Goal: Task Accomplishment & Management: Use online tool/utility

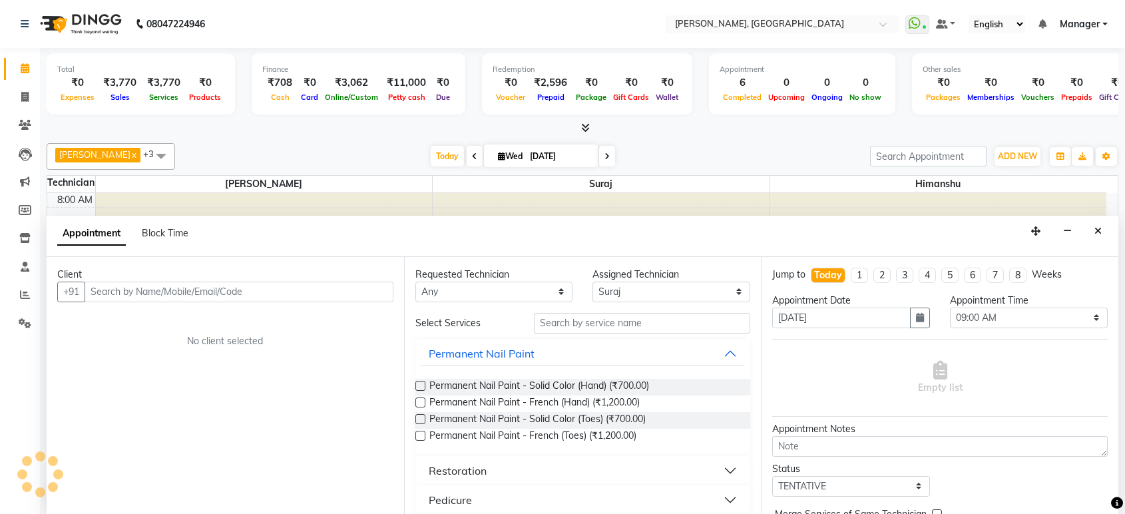
select select "77879"
select select "540"
select select "tentative"
click at [23, 97] on icon at bounding box center [24, 97] width 7 height 10
select select "service"
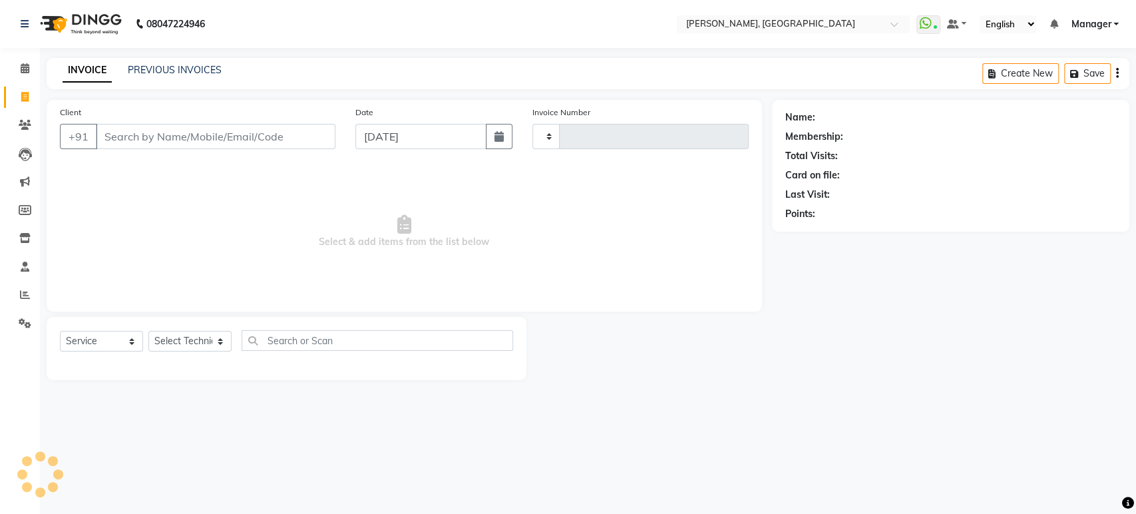
type input "1383"
select select "4998"
click at [138, 129] on input "Client" at bounding box center [216, 136] width 240 height 25
type input "9148568929"
click at [283, 135] on span "Add Client" at bounding box center [301, 136] width 53 height 13
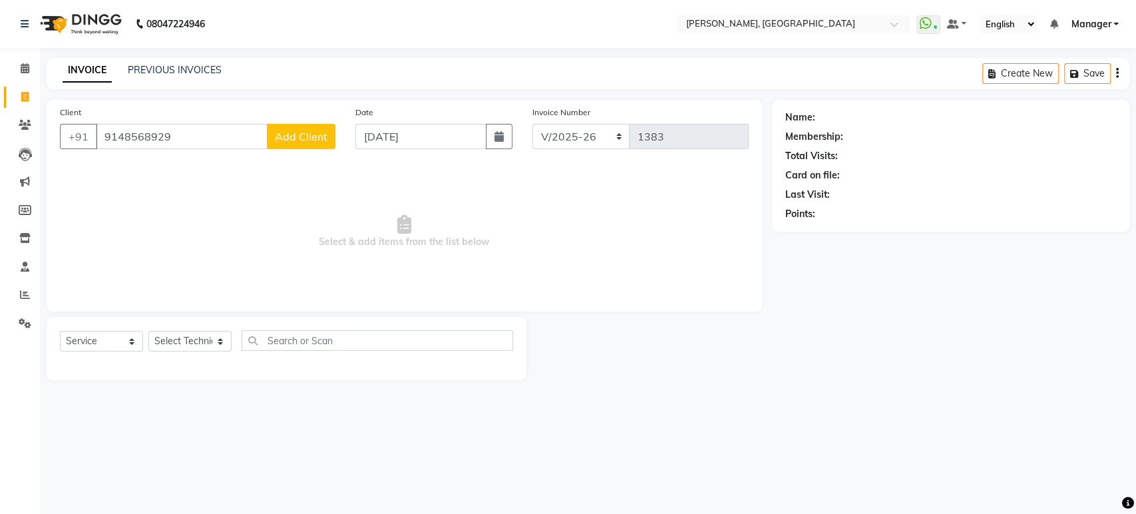
select select "21"
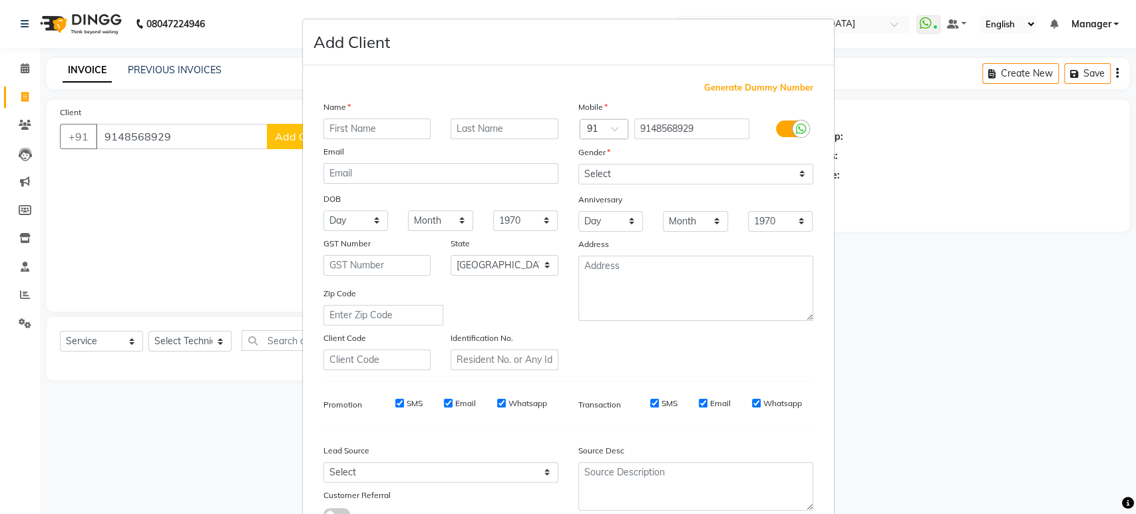
click at [323, 129] on input "text" at bounding box center [377, 128] width 108 height 21
type input "[PERSON_NAME]"
drag, startPoint x: 690, startPoint y: 174, endPoint x: 598, endPoint y: 232, distance: 108.8
click at [598, 232] on div "Mobile Country Code × 91 9148568929 Gender Select [DEMOGRAPHIC_DATA] [DEMOGRAPH…" at bounding box center [695, 235] width 255 height 270
select select "[DEMOGRAPHIC_DATA]"
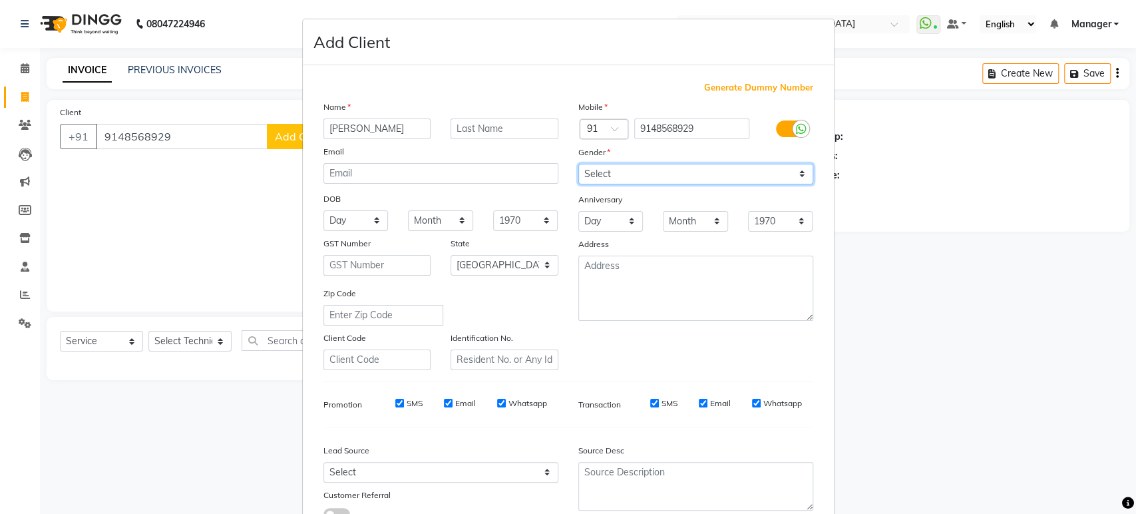
click at [578, 164] on select "Select [DEMOGRAPHIC_DATA] [DEMOGRAPHIC_DATA] Other Prefer Not To Say" at bounding box center [695, 174] width 235 height 21
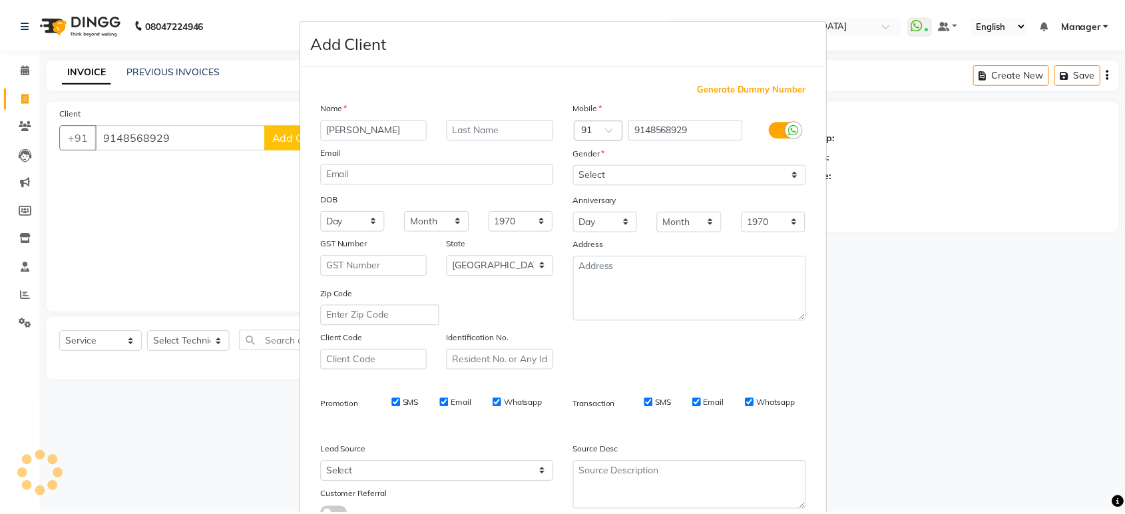
scroll to position [97, 0]
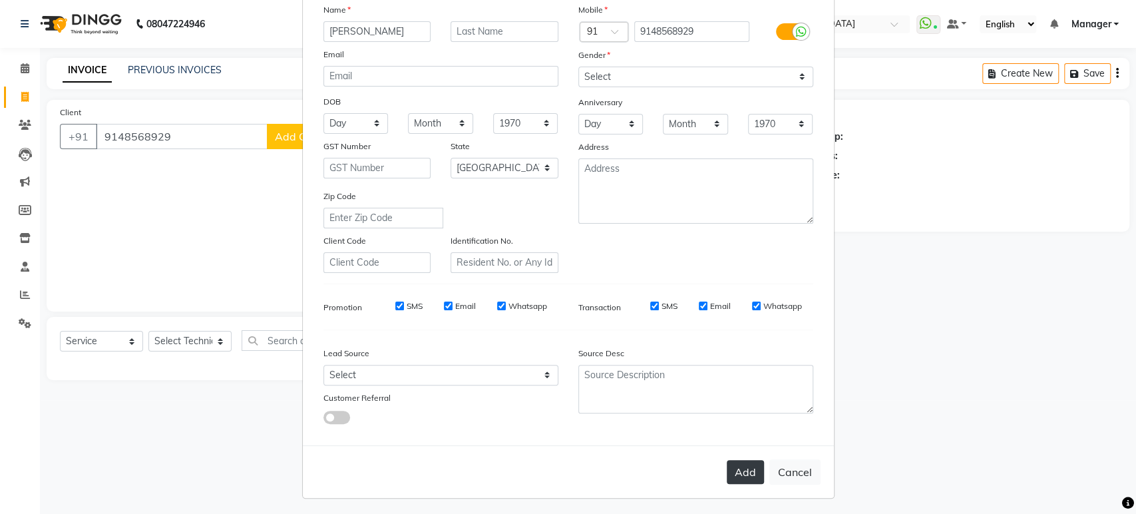
click at [744, 472] on button "Add" at bounding box center [745, 472] width 37 height 24
type input "91******29"
select select
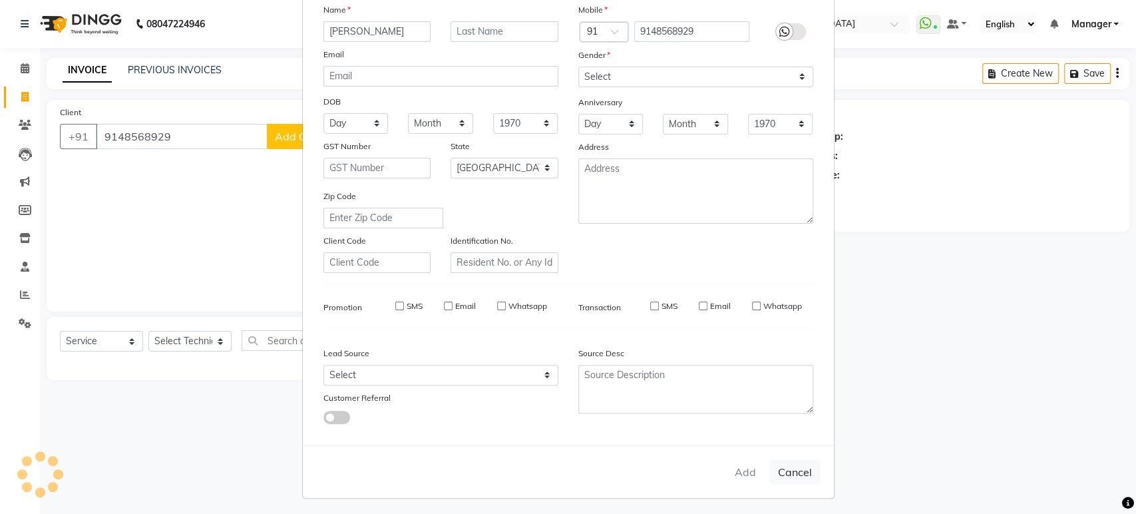
select select "null"
select select
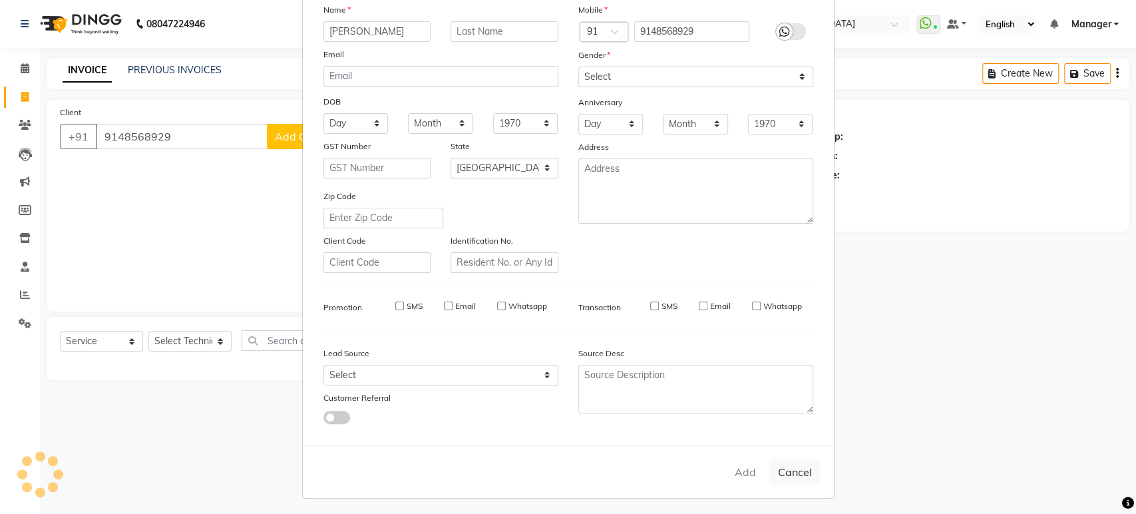
checkbox input "false"
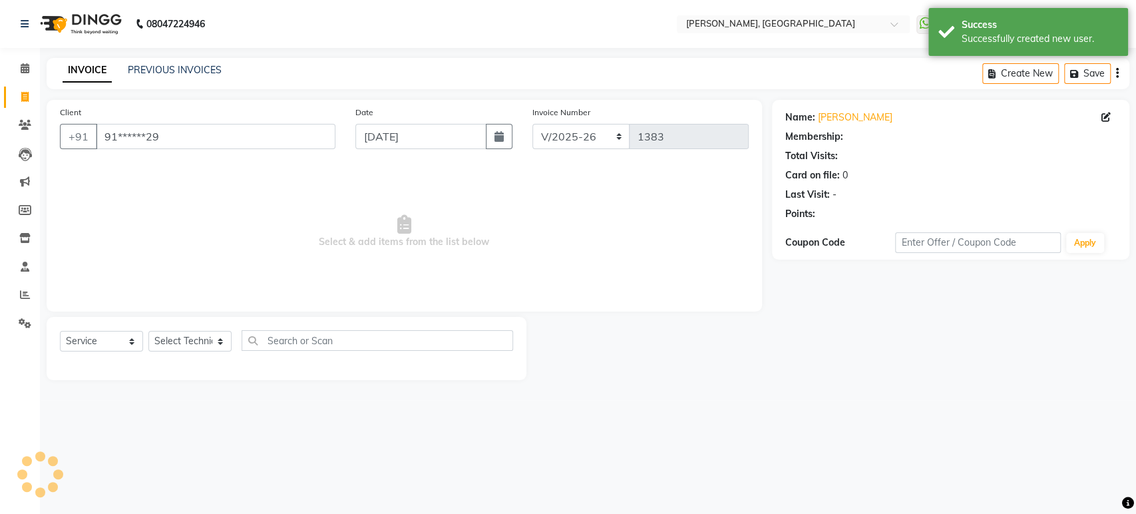
select select "1: Object"
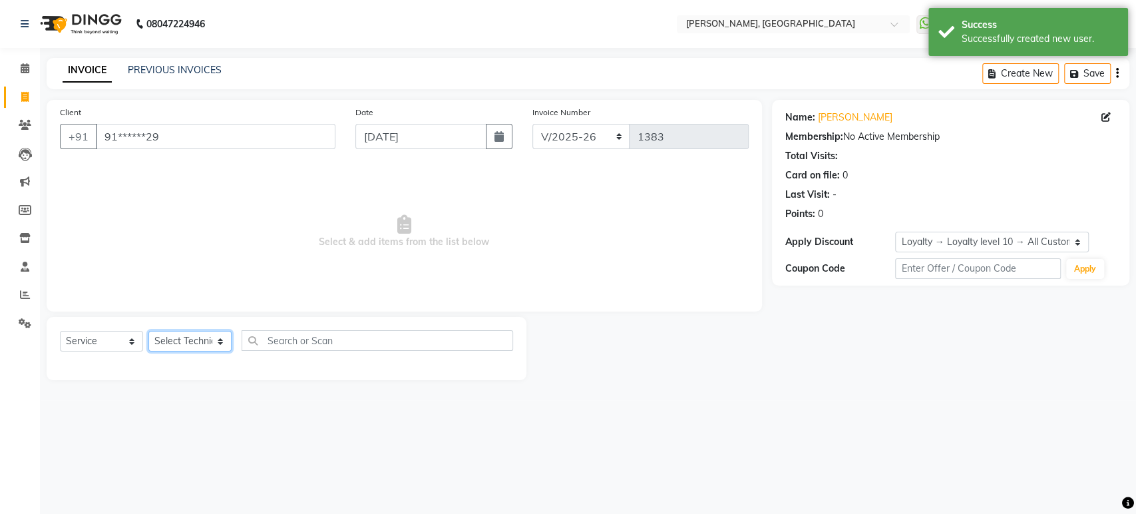
click at [187, 343] on select "Select Technician [PERSON_NAME] Manager [PERSON_NAME]" at bounding box center [189, 341] width 83 height 21
select select "31755"
click at [148, 331] on select "Select Technician [PERSON_NAME] Manager [PERSON_NAME]" at bounding box center [189, 341] width 83 height 21
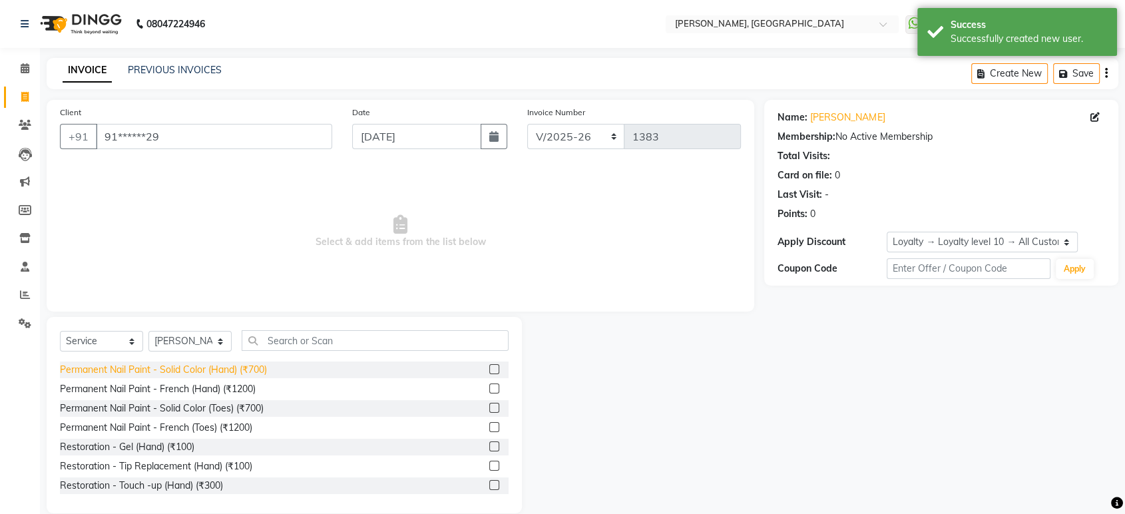
click at [264, 363] on div "Permanent Nail Paint - Solid Color (Hand) (₹700)" at bounding box center [163, 370] width 207 height 14
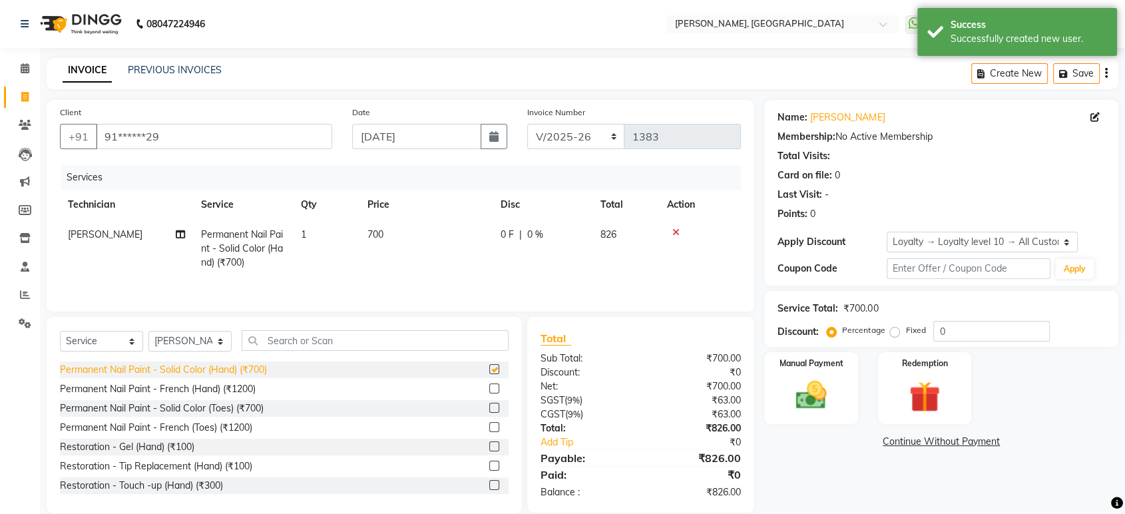
checkbox input "false"
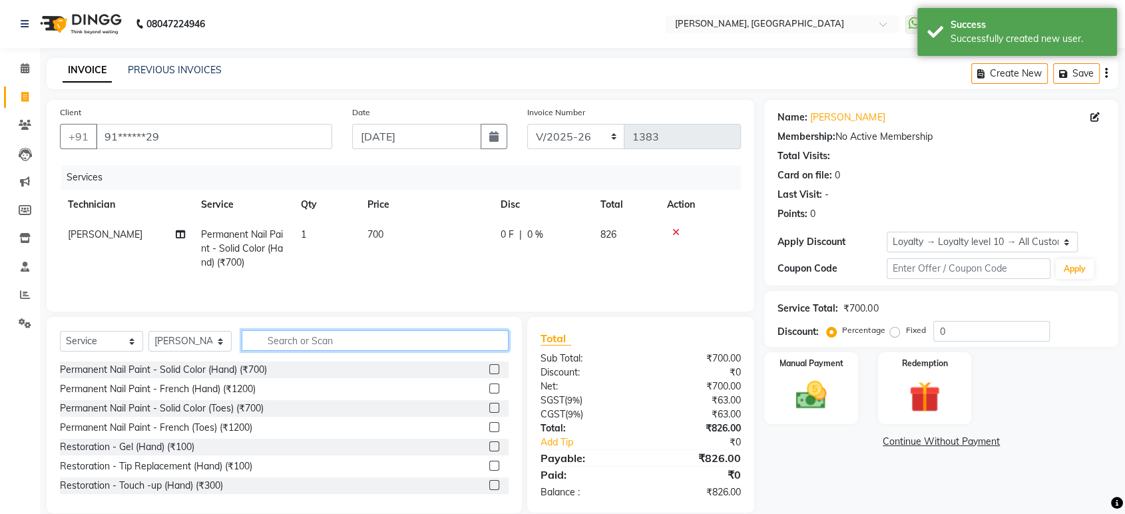
click at [291, 348] on input "text" at bounding box center [375, 340] width 267 height 21
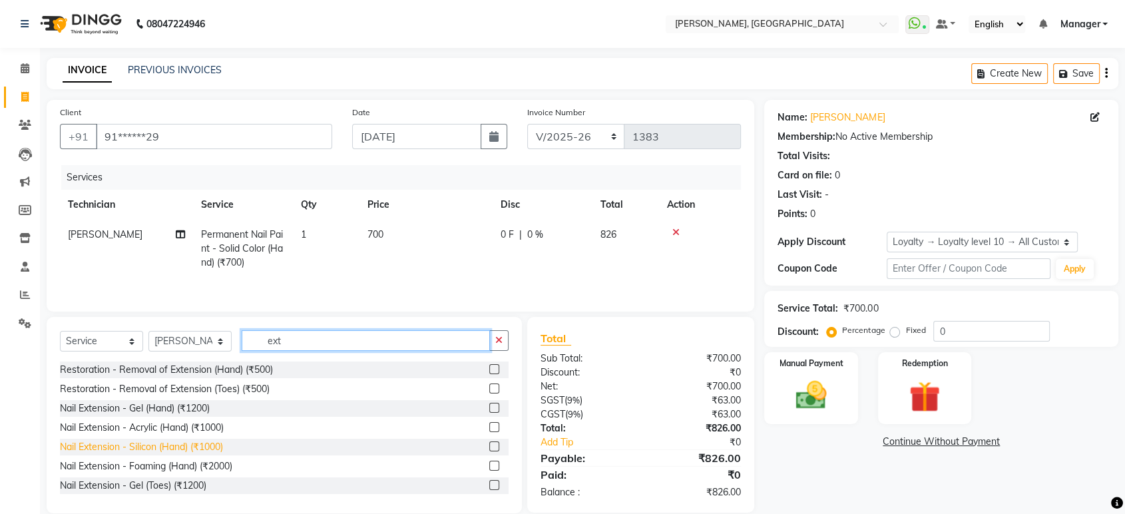
type input "ext"
click at [198, 447] on div "Nail Extension - Silicon (Hand) (₹1000)" at bounding box center [141, 447] width 163 height 14
checkbox input "false"
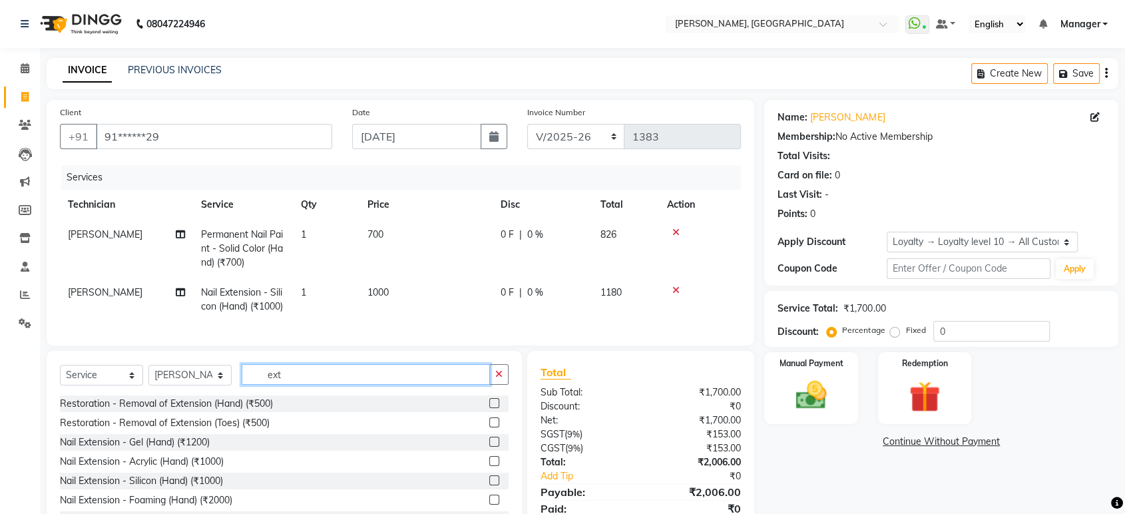
click at [359, 379] on input "ext" at bounding box center [366, 374] width 248 height 21
type input "e"
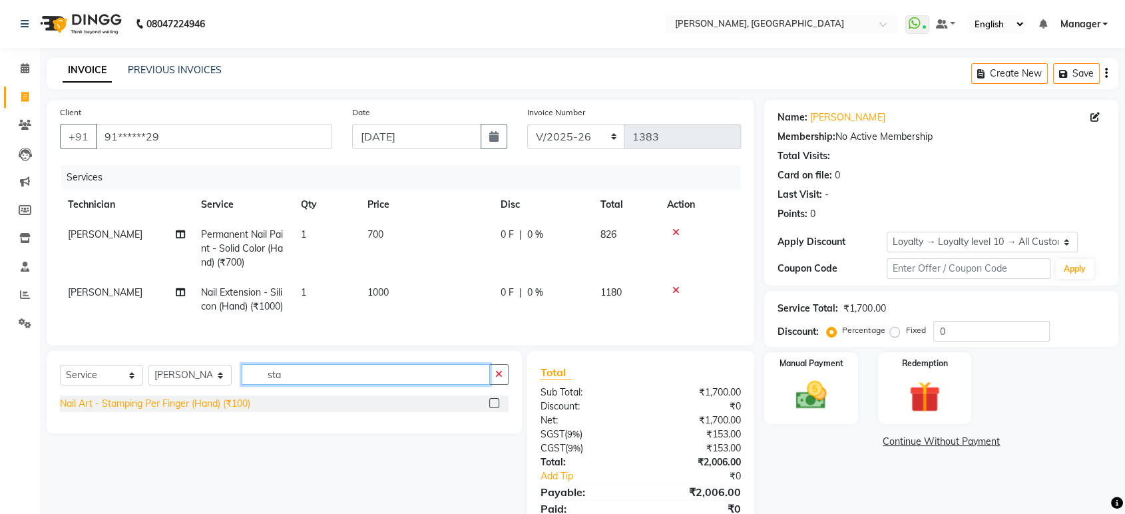
type input "sta"
click at [213, 411] on div "Nail Art - Stamping Per Finger (Hand) (₹100)" at bounding box center [155, 404] width 190 height 14
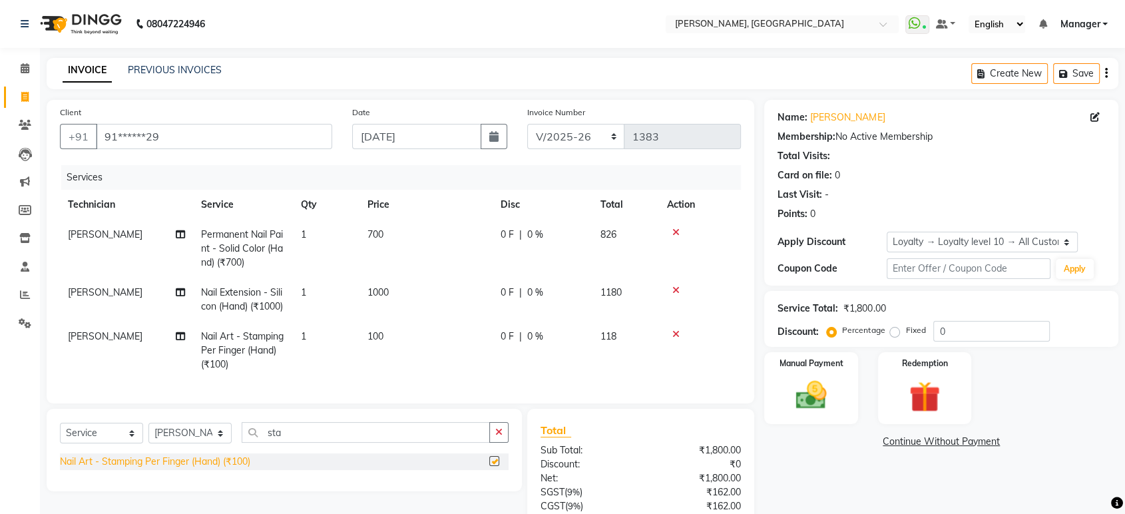
checkbox input "false"
click at [375, 339] on span "100" at bounding box center [375, 336] width 16 height 12
select select "31755"
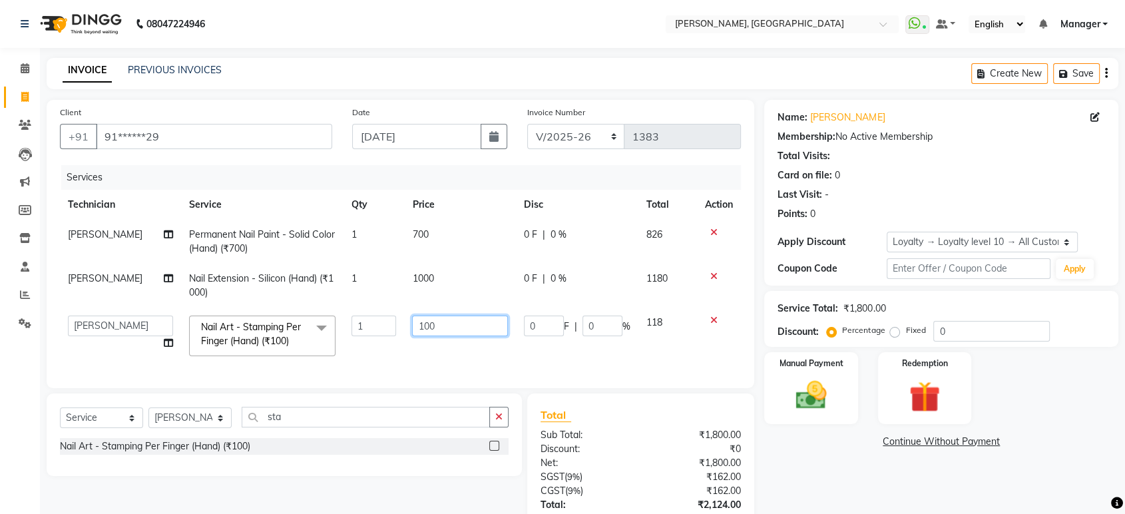
click at [428, 323] on input "100" at bounding box center [460, 325] width 96 height 21
type input "150"
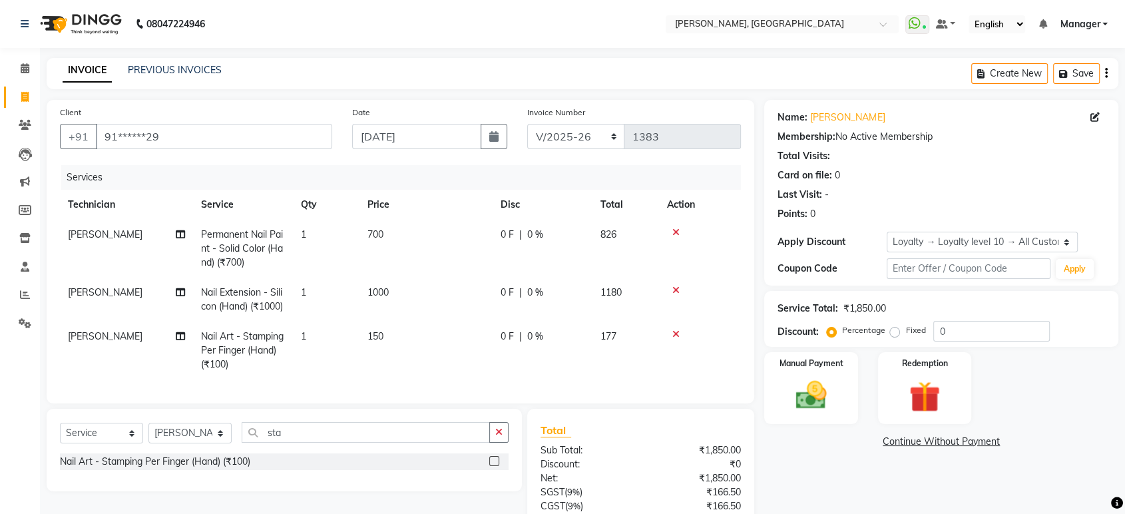
click at [369, 328] on td "150" at bounding box center [425, 350] width 133 height 58
select select "31755"
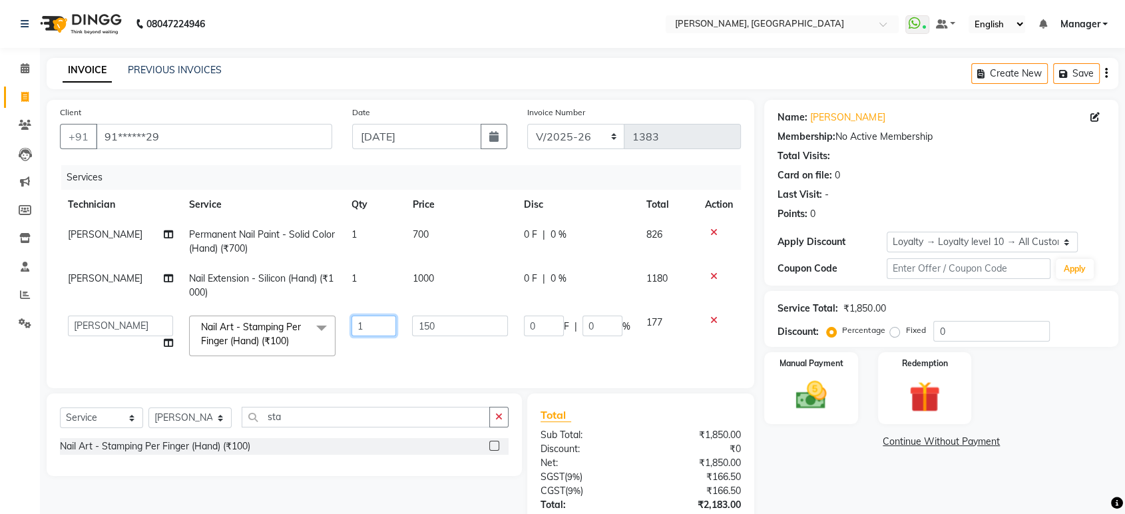
click at [367, 325] on input "1" at bounding box center [373, 325] width 45 height 21
type input "2"
click at [346, 422] on div "Select Service Product Membership Package Voucher Prepaid Gift Card Select Tech…" at bounding box center [284, 434] width 475 height 83
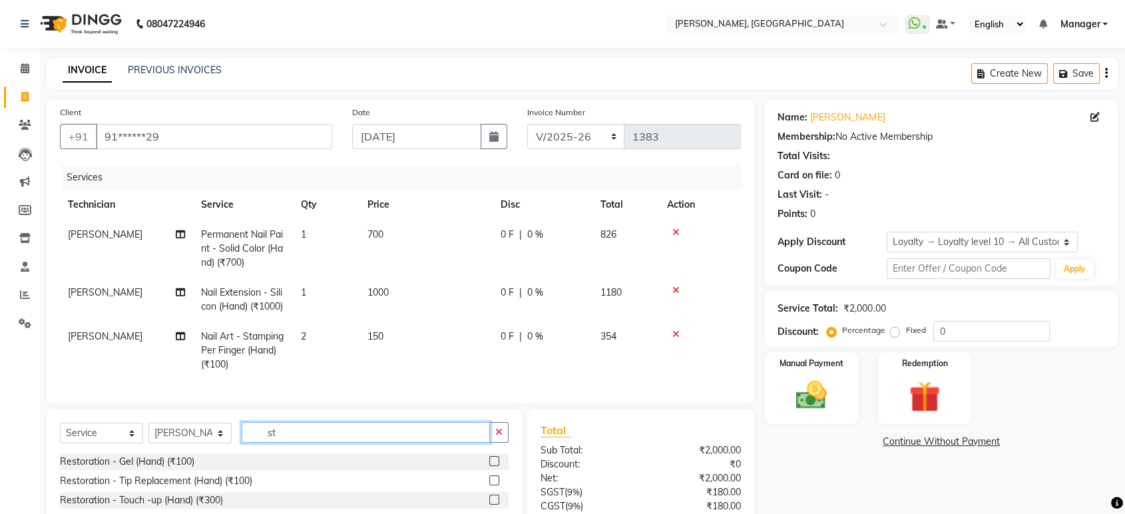
type input "s"
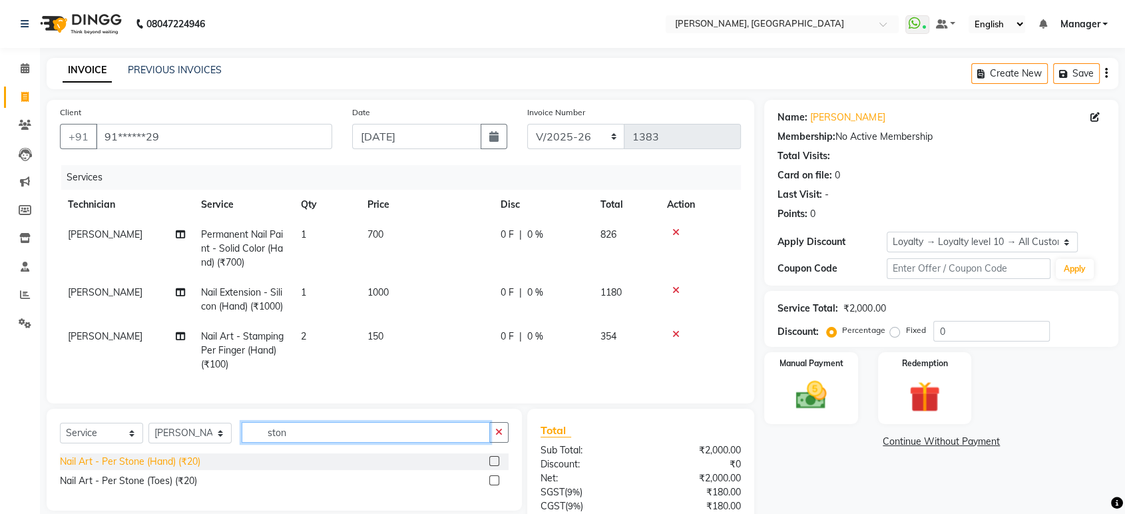
type input "ston"
click at [184, 468] on div "Nail Art - Per Stone (Hand) (₹20)" at bounding box center [130, 461] width 140 height 14
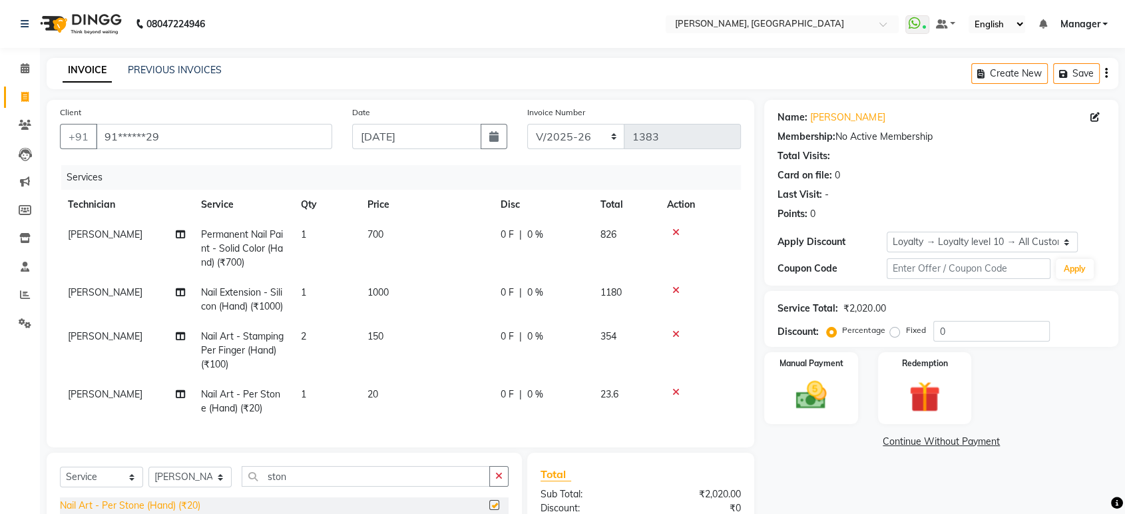
checkbox input "false"
click at [317, 389] on td "1" at bounding box center [326, 401] width 67 height 44
select select "31755"
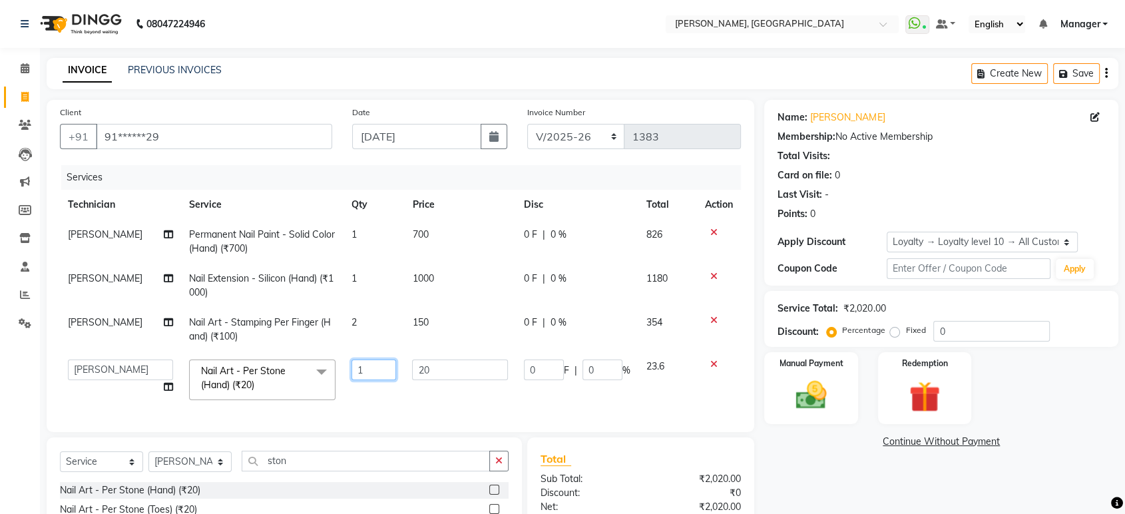
click at [373, 371] on input "1" at bounding box center [373, 369] width 45 height 21
type input "30"
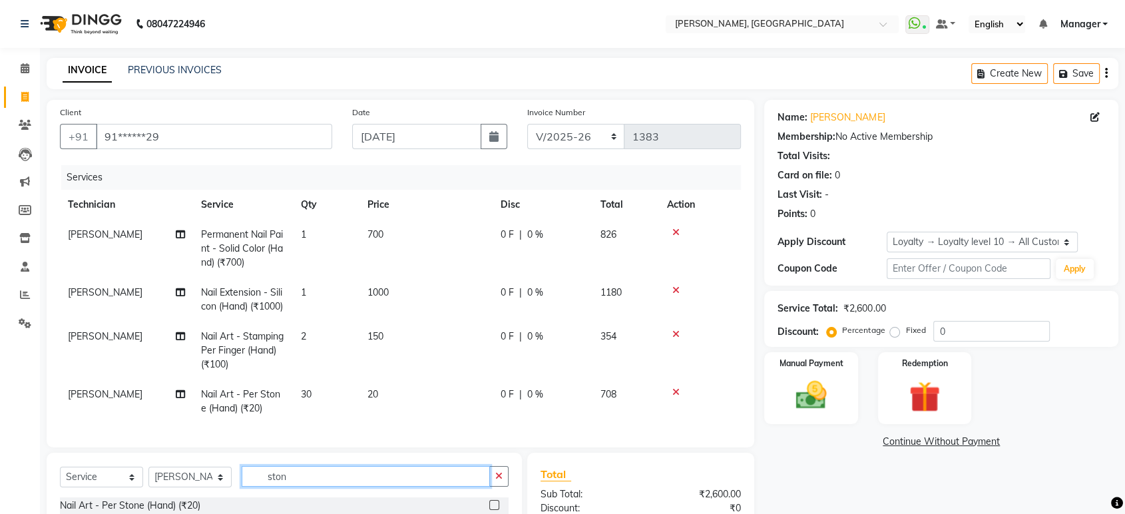
click at [385, 465] on div "Select Service Product Membership Package Voucher Prepaid Gift Card Select Tech…" at bounding box center [284, 503] width 475 height 102
click at [378, 486] on input "ston" at bounding box center [366, 476] width 248 height 21
type input "s"
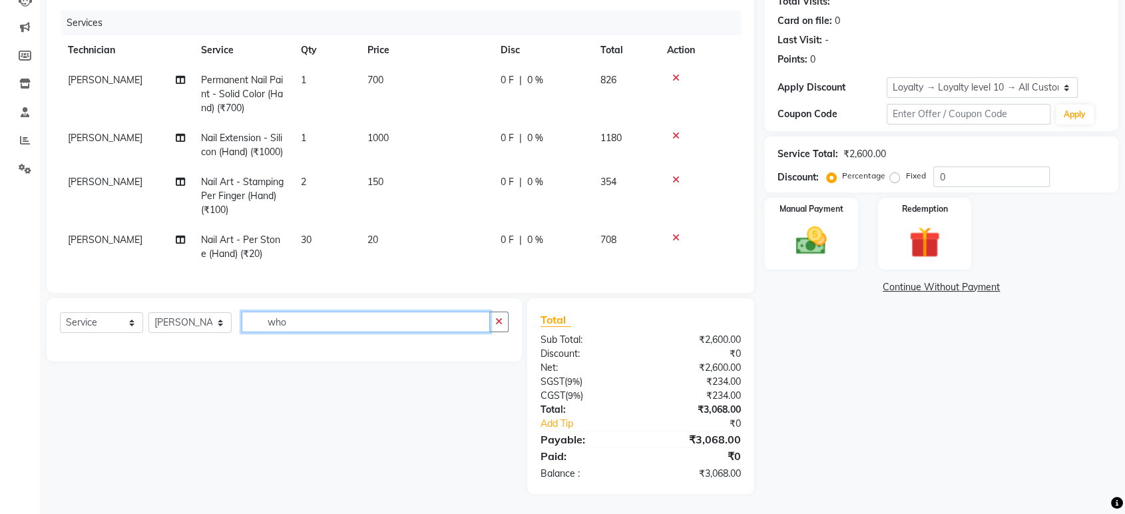
scroll to position [156, 0]
click at [306, 332] on input "who" at bounding box center [366, 321] width 248 height 21
type input "w"
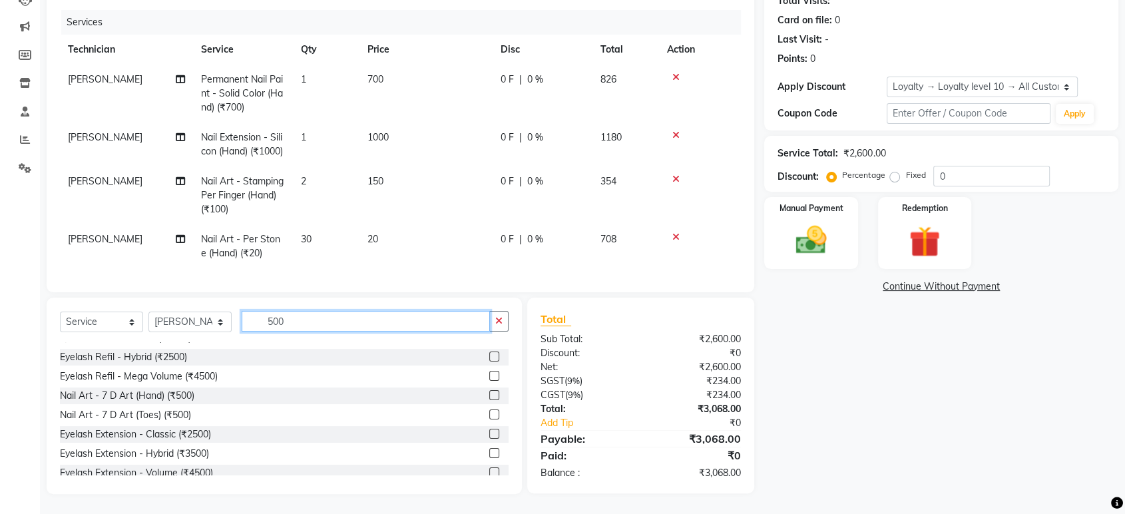
scroll to position [150, 0]
type input "500"
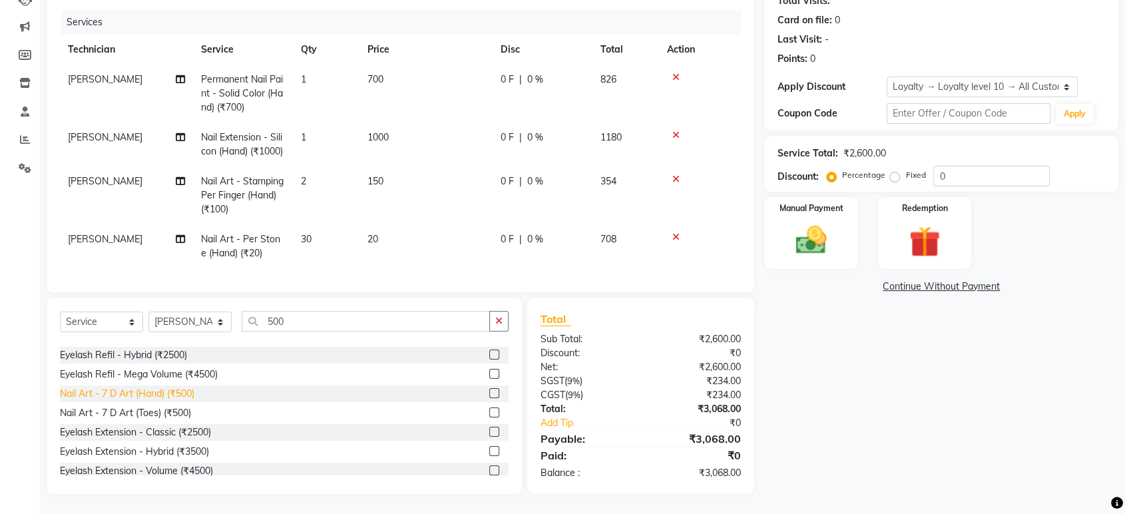
click at [178, 401] on div "Nail Art - 7 D Art (Hand) (₹500)" at bounding box center [127, 394] width 134 height 14
checkbox input "false"
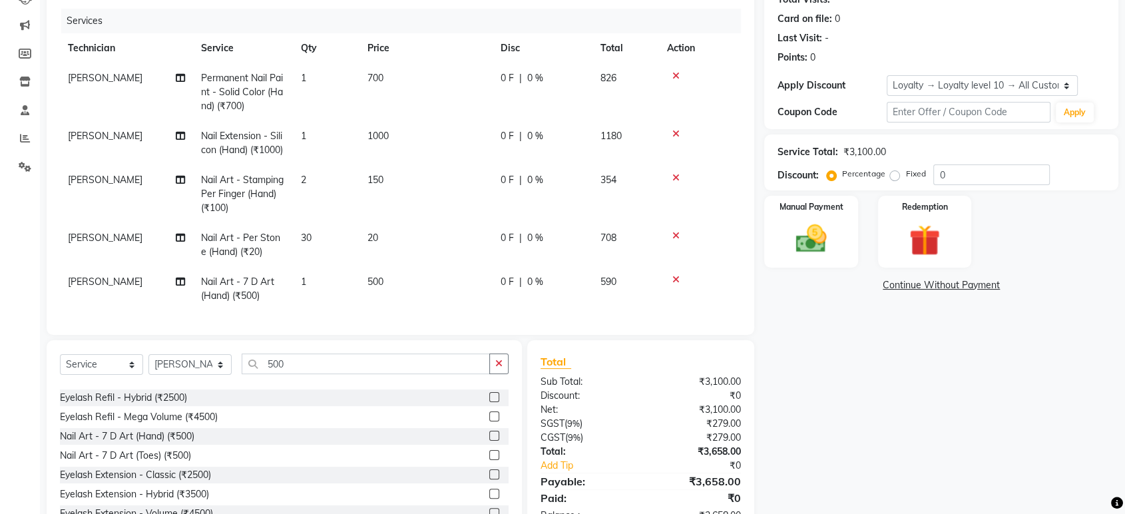
scroll to position [209, 0]
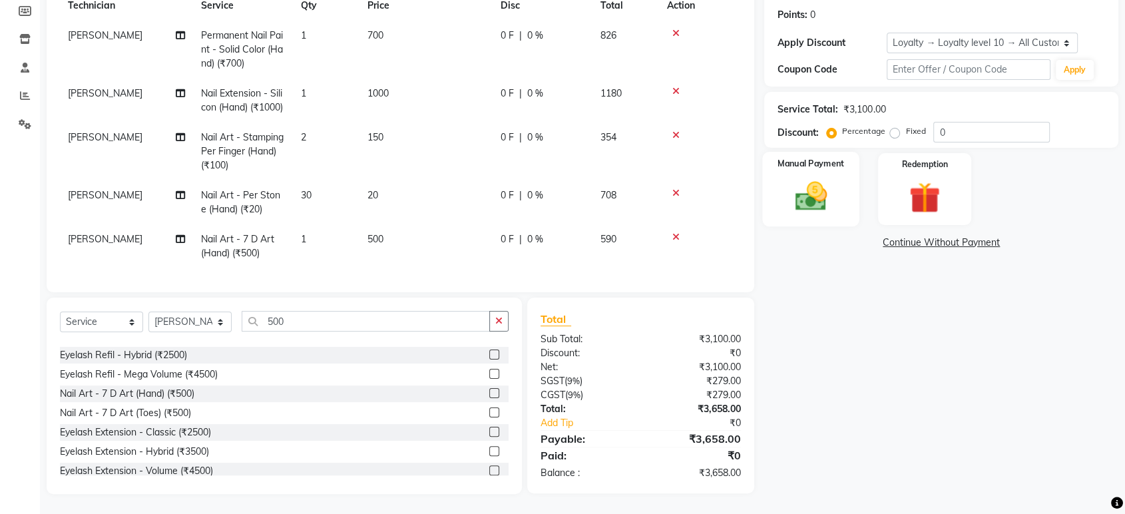
click at [825, 178] on img at bounding box center [811, 196] width 52 height 37
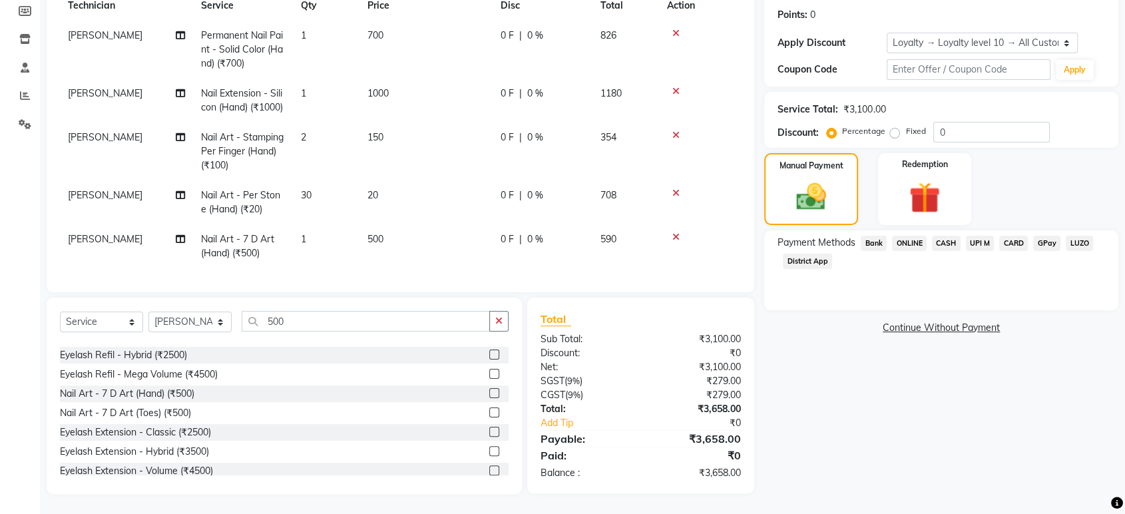
click at [904, 236] on span "ONLINE" at bounding box center [909, 243] width 35 height 15
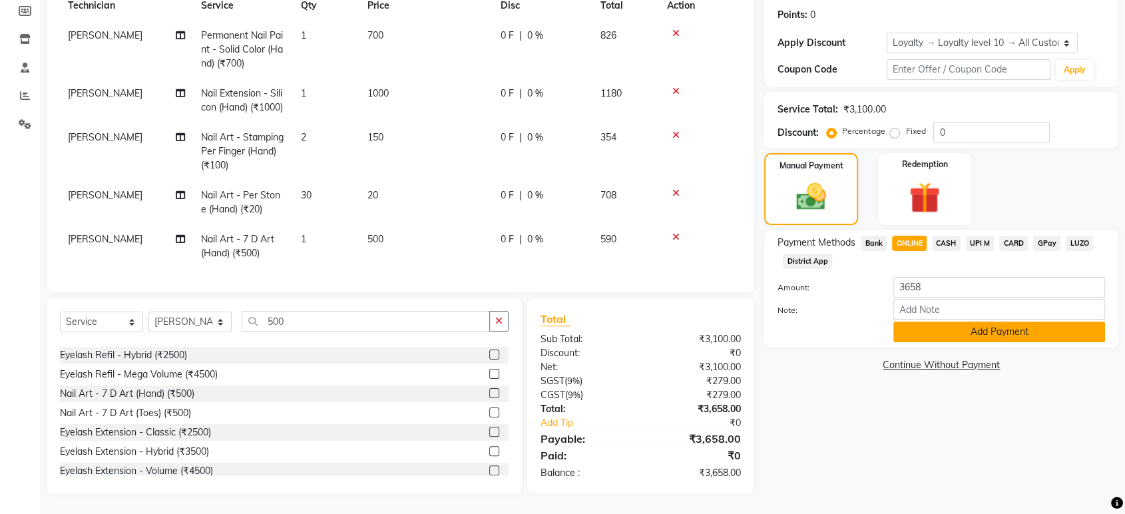
click at [956, 321] on button "Add Payment" at bounding box center [999, 331] width 212 height 21
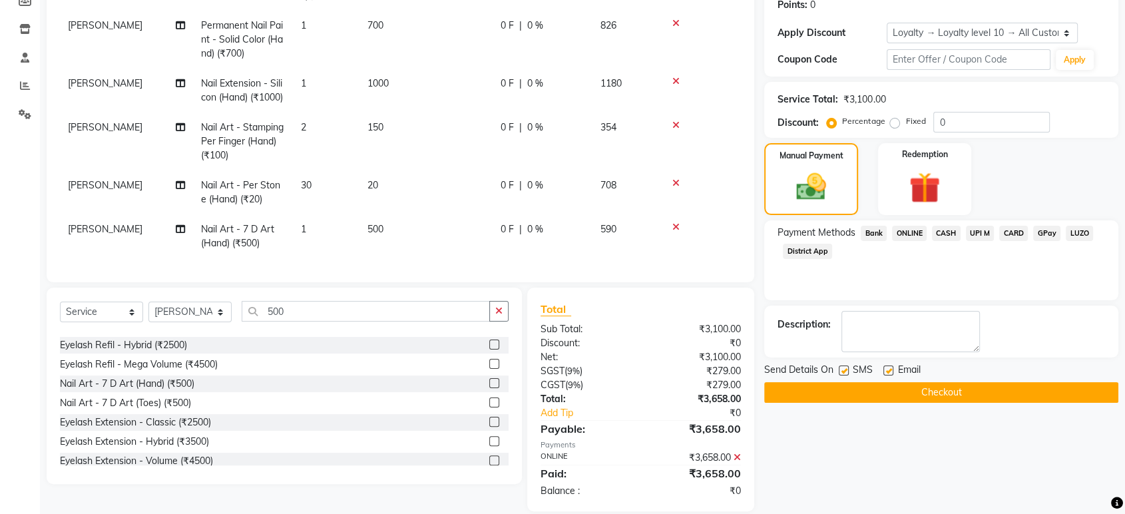
click at [954, 391] on button "Checkout" at bounding box center [941, 392] width 354 height 21
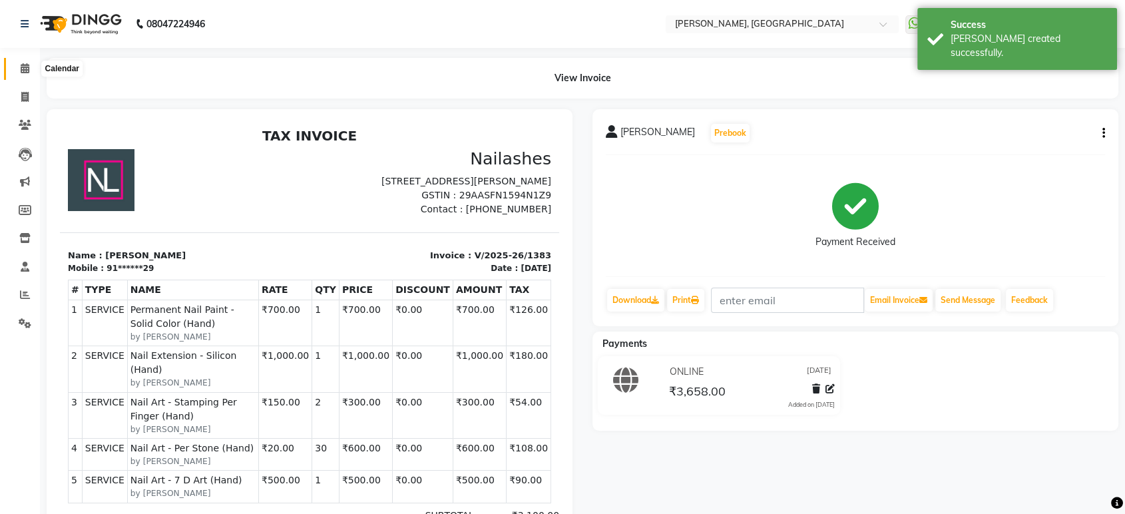
click at [26, 61] on span at bounding box center [24, 68] width 23 height 15
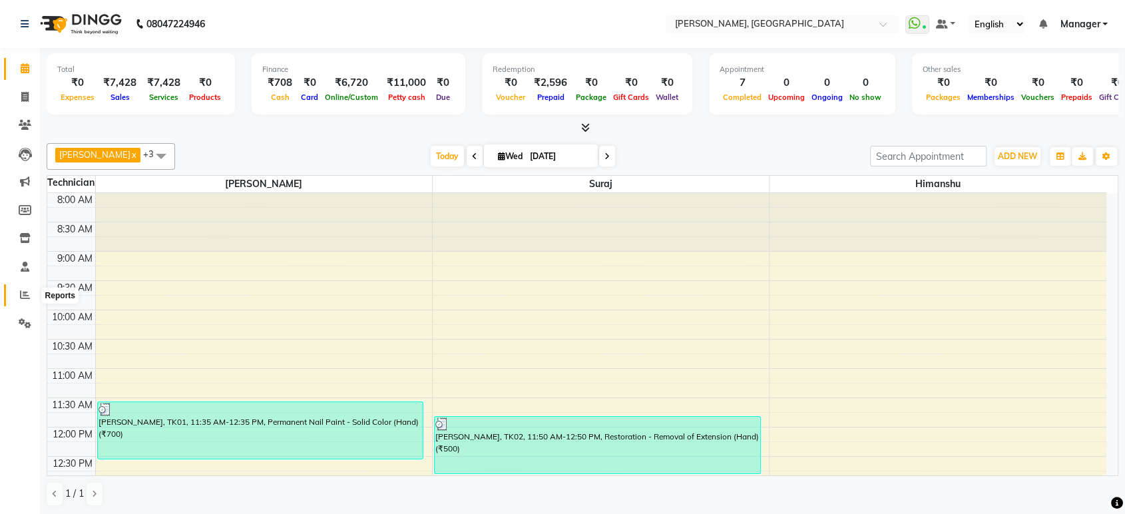
click at [26, 293] on icon at bounding box center [25, 294] width 10 height 10
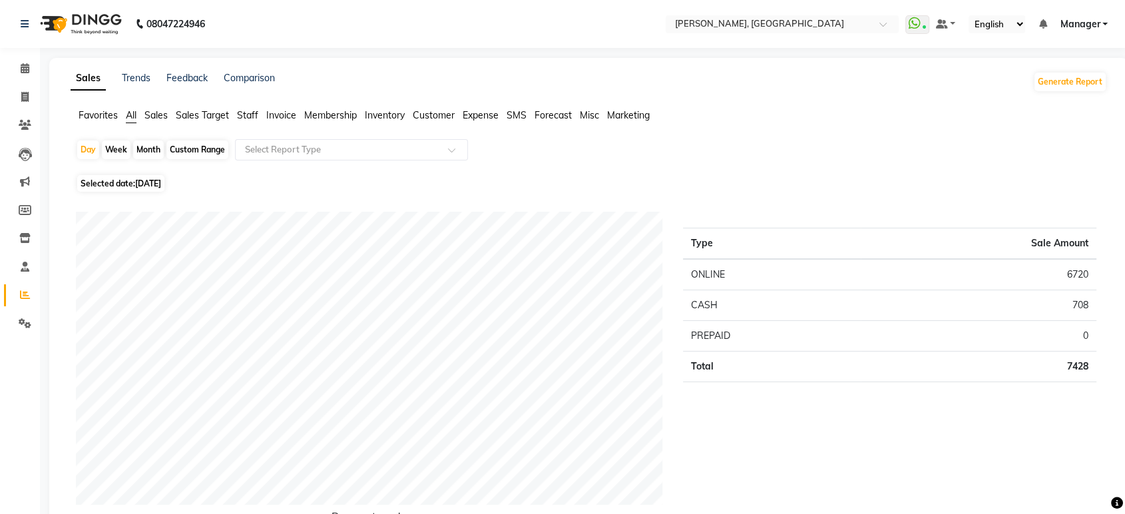
click at [258, 115] on span "Staff" at bounding box center [247, 115] width 21 height 12
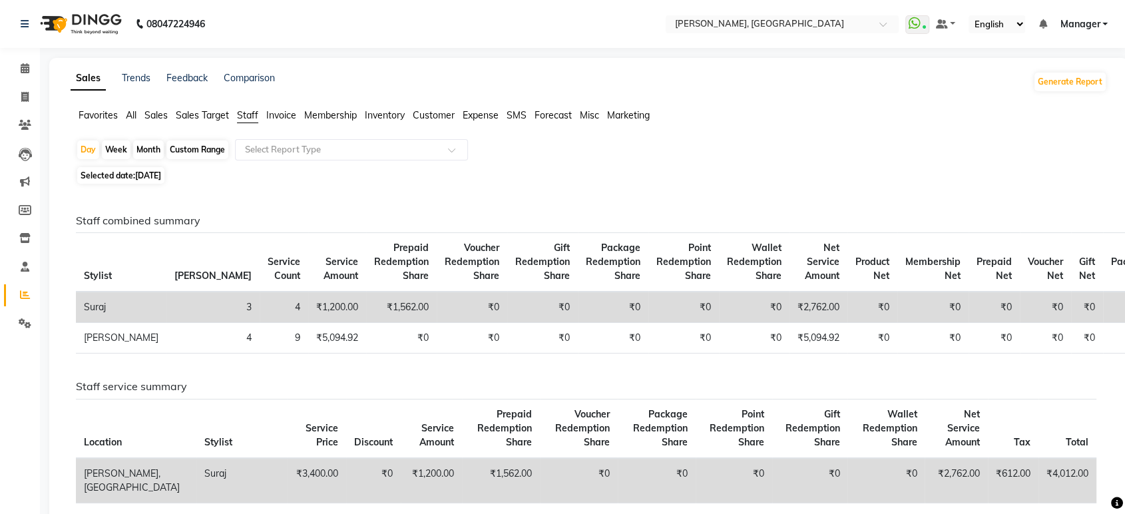
click at [147, 148] on div "Month" at bounding box center [148, 149] width 31 height 19
select select "9"
select select "2025"
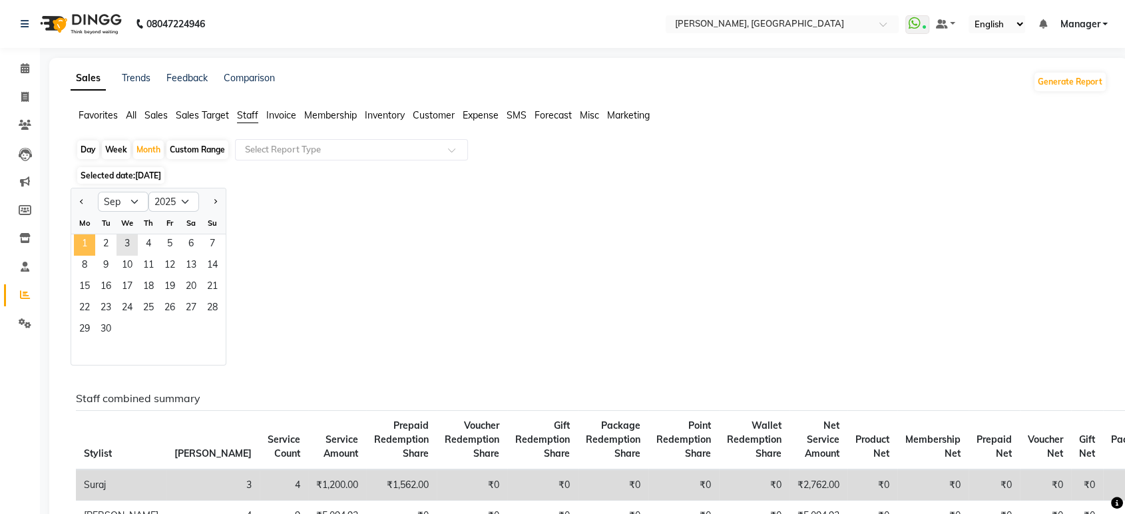
click at [94, 242] on span "1" at bounding box center [84, 244] width 21 height 21
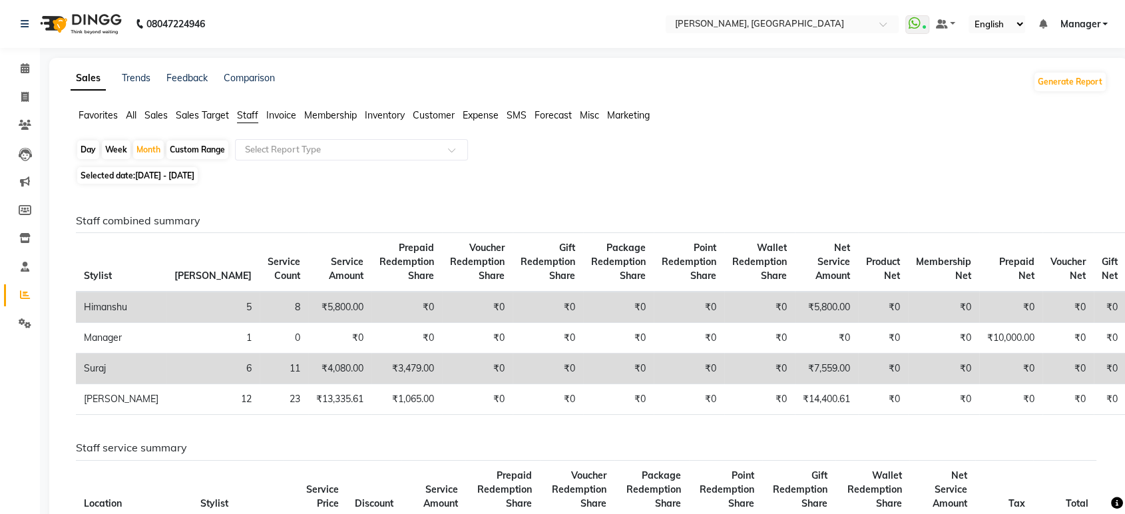
click at [21, 79] on li "Calendar" at bounding box center [20, 69] width 40 height 29
click at [24, 72] on icon at bounding box center [25, 68] width 9 height 10
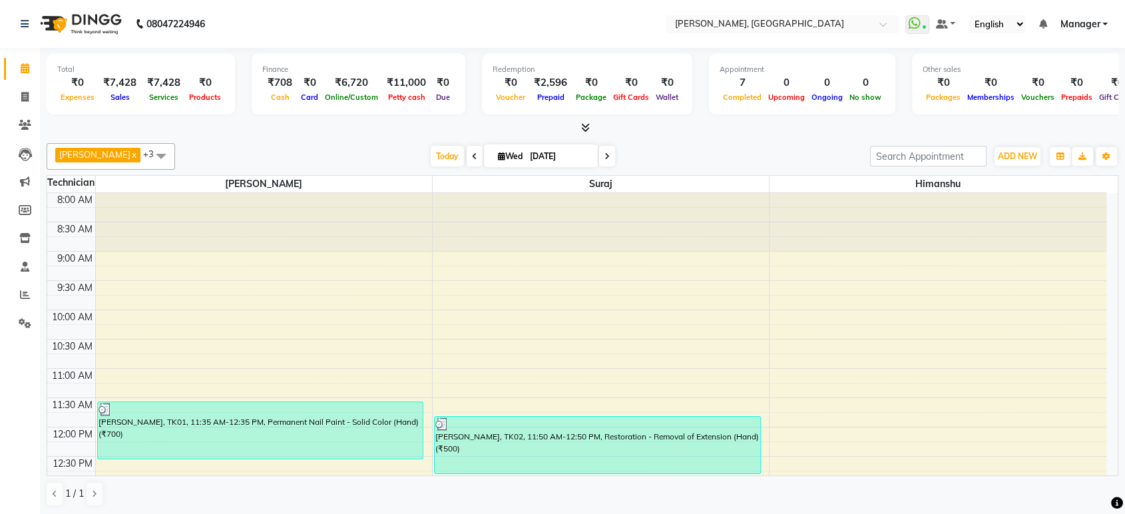
click at [581, 126] on icon at bounding box center [585, 127] width 9 height 10
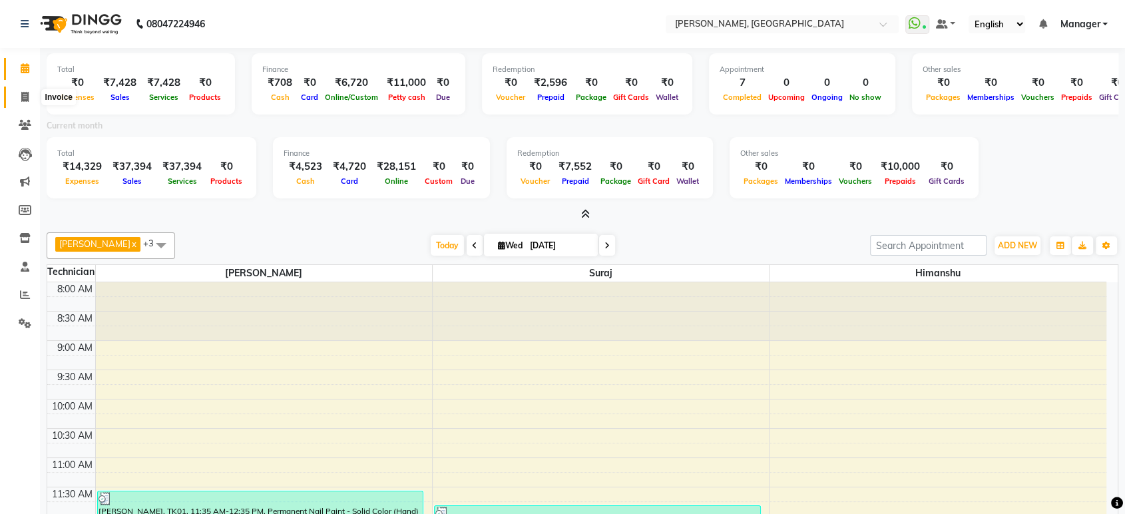
click at [24, 100] on icon at bounding box center [24, 97] width 7 height 10
select select "4998"
select select "service"
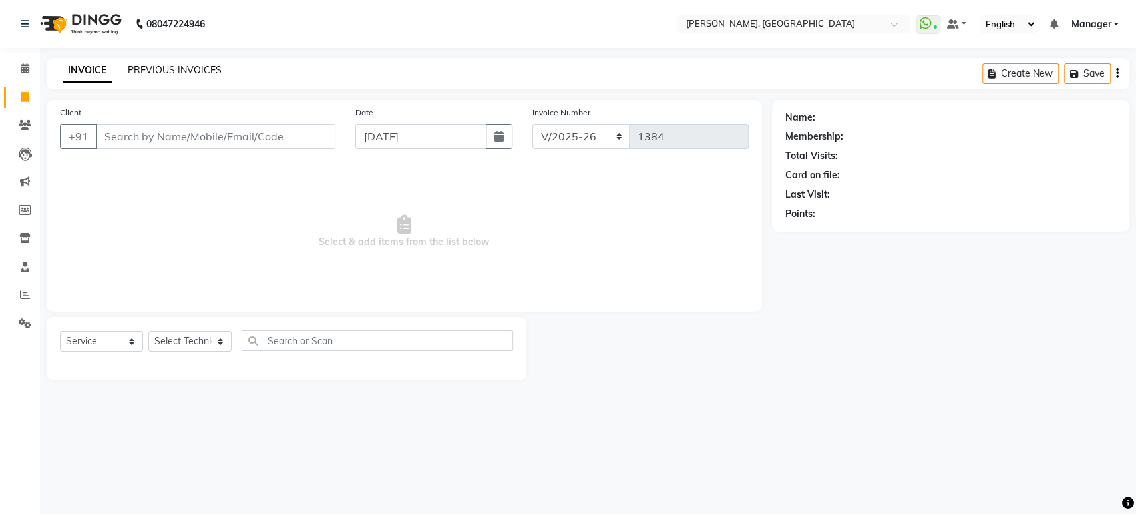
click at [177, 73] on link "PREVIOUS INVOICES" at bounding box center [175, 70] width 94 height 12
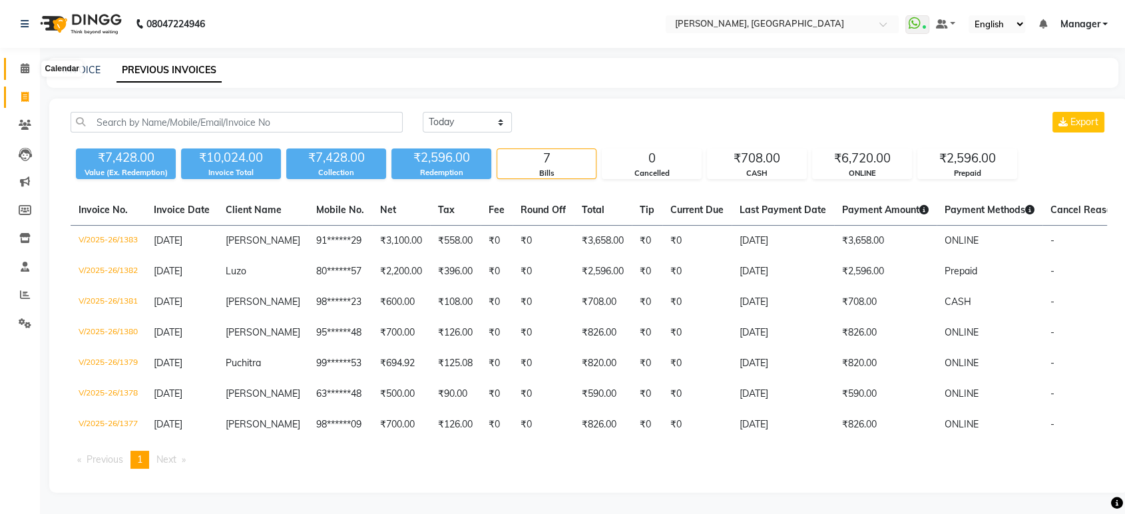
click at [21, 73] on icon at bounding box center [25, 68] width 9 height 10
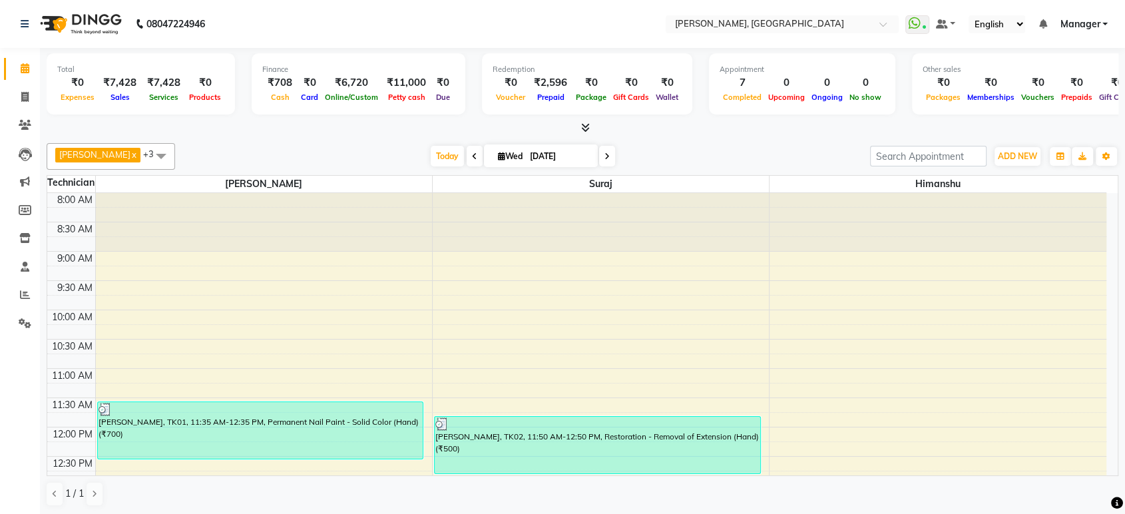
click at [586, 128] on icon at bounding box center [585, 127] width 9 height 10
